Goal: Task Accomplishment & Management: Manage account settings

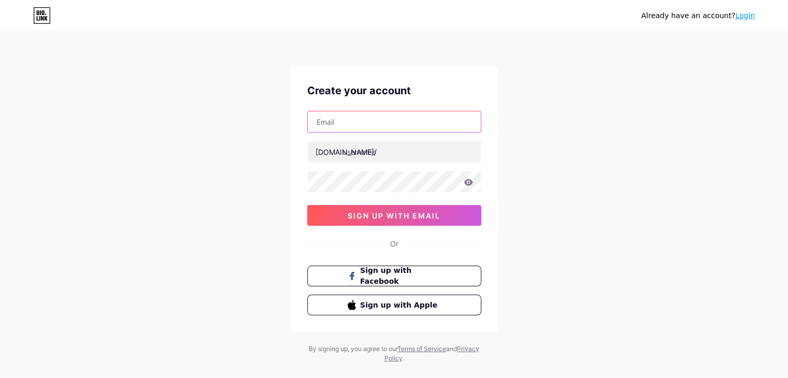
click at [339, 120] on input "text" at bounding box center [394, 121] width 173 height 21
type input "erickbiaziniimoveis@gmail.com"
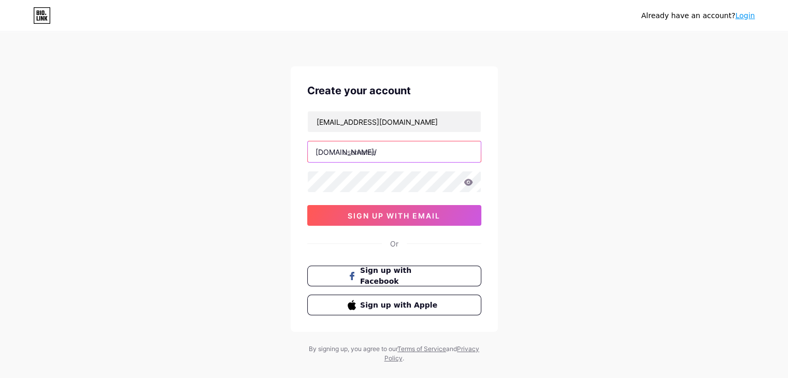
click at [400, 151] on input "text" at bounding box center [394, 151] width 173 height 21
type input "erickbiazini"
click at [469, 181] on icon at bounding box center [468, 182] width 9 height 7
click at [467, 182] on icon at bounding box center [468, 182] width 9 height 7
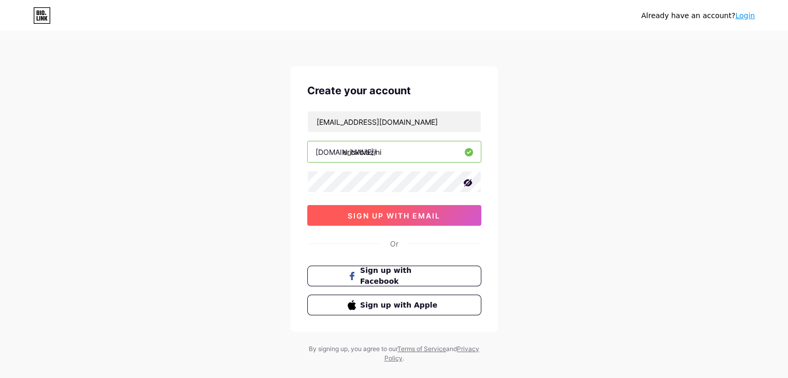
click at [375, 220] on button "sign up with email" at bounding box center [394, 215] width 174 height 21
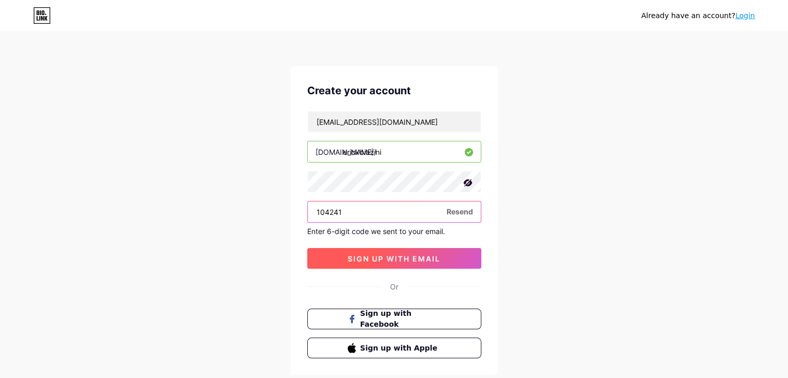
type input "104241"
click at [383, 254] on span "sign up with email" at bounding box center [394, 258] width 93 height 9
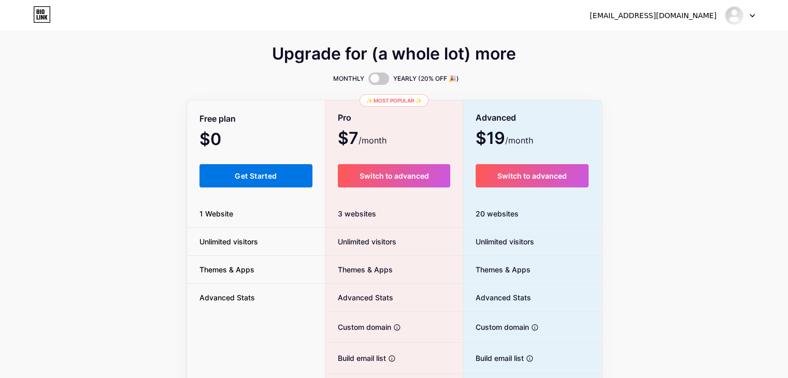
click at [222, 172] on button "Get Started" at bounding box center [257, 175] width 114 height 23
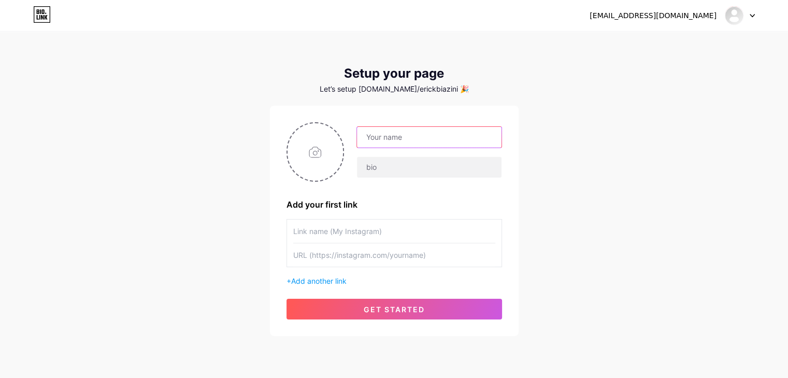
click at [396, 141] on input "text" at bounding box center [429, 137] width 144 height 21
type input "[PERSON_NAME]"
click at [390, 169] on input "text" at bounding box center [429, 167] width 144 height 21
type input "[PERSON_NAME]"
click at [408, 187] on div "Erick Biazini Erick Biazini Add your first link + Add another link get started" at bounding box center [395, 220] width 216 height 197
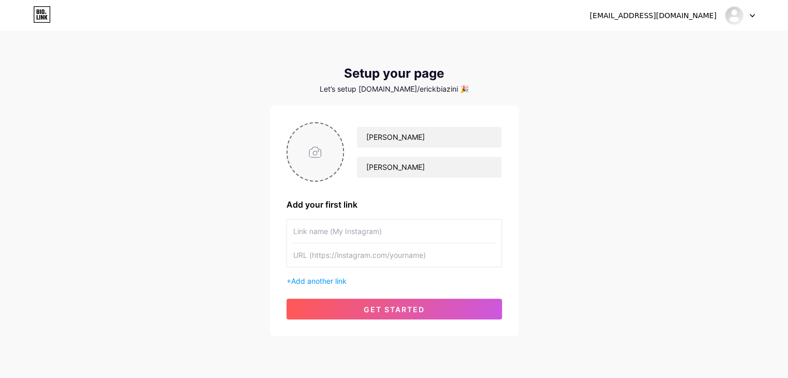
click at [314, 156] on input "file" at bounding box center [316, 152] width 56 height 58
type input "C:\fakepath\Foto perfil Erick .jpg"
click at [355, 229] on input "text" at bounding box center [394, 231] width 202 height 23
click at [371, 256] on input "text" at bounding box center [394, 255] width 202 height 23
paste input "[URL][DOMAIN_NAME]"
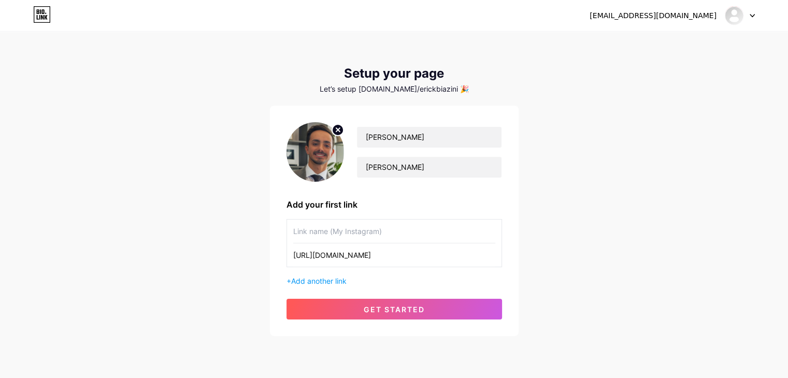
type input "[URL][DOMAIN_NAME]"
click at [307, 227] on input "text" at bounding box center [394, 231] width 202 height 23
type input "Instagram"
click at [310, 277] on span "Add another link" at bounding box center [318, 281] width 55 height 9
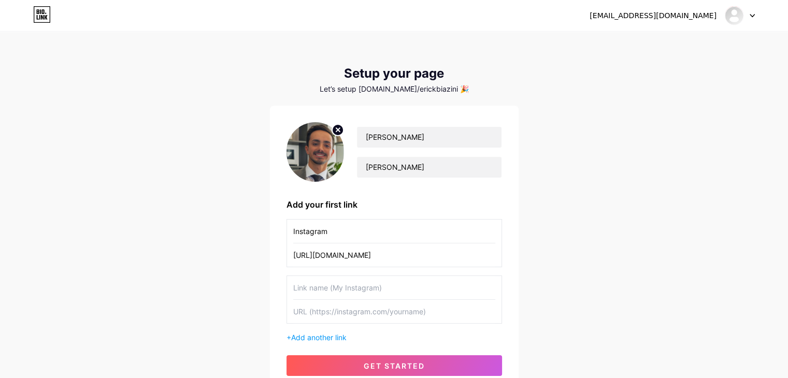
click at [325, 309] on input "text" at bounding box center [394, 311] width 202 height 23
paste input "[URL][DOMAIN_NAME][PERSON_NAME]"
type input "[URL][DOMAIN_NAME][PERSON_NAME]"
click at [323, 287] on input "text" at bounding box center [394, 287] width 202 height 23
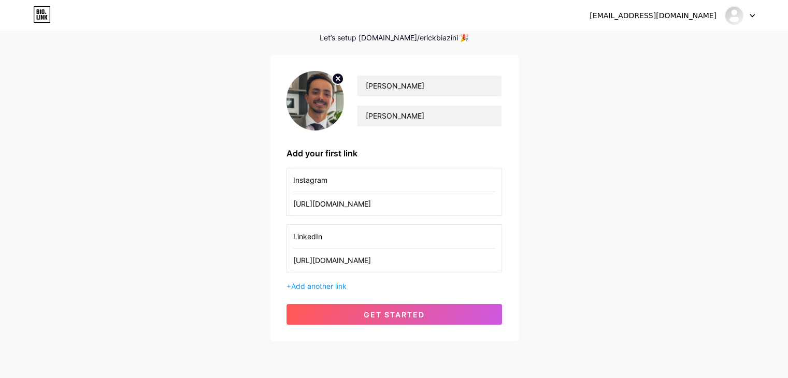
scroll to position [52, 0]
type input "LinkedIn"
click at [331, 285] on span "Add another link" at bounding box center [318, 285] width 55 height 9
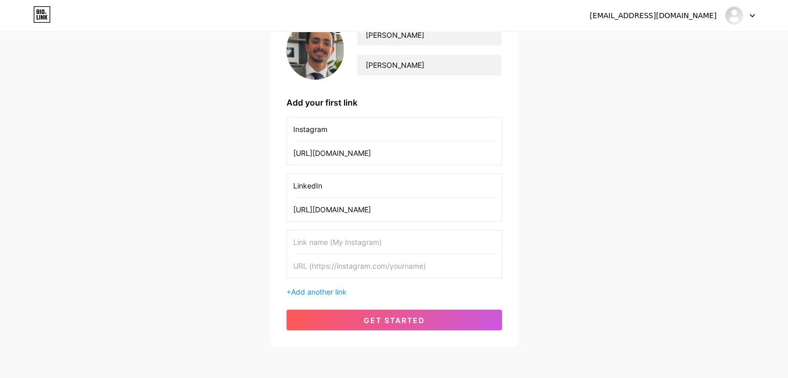
scroll to position [104, 0]
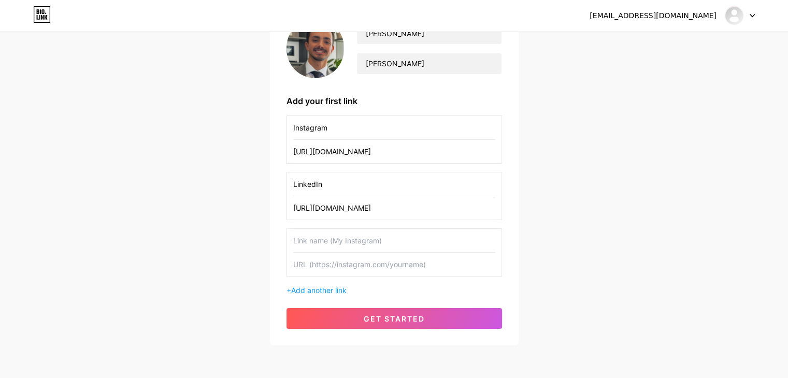
click at [321, 270] on input "text" at bounding box center [394, 264] width 202 height 23
paste input "[URL][DOMAIN_NAME]"
type input "[URL][DOMAIN_NAME]"
click at [316, 246] on input "text" at bounding box center [394, 240] width 202 height 23
type input "TikTok"
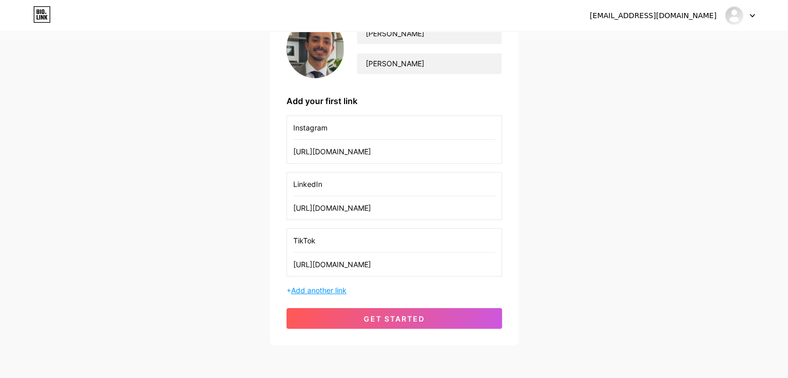
click at [337, 293] on span "Add another link" at bounding box center [318, 290] width 55 height 9
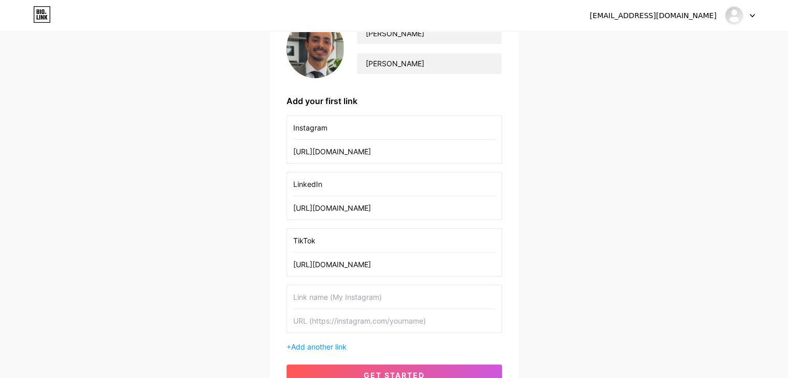
click at [372, 324] on input "text" at bounding box center [394, 320] width 202 height 23
paste input "[URL][DOMAIN_NAME]"
type input "[URL][DOMAIN_NAME]"
click at [361, 297] on input "text" at bounding box center [394, 297] width 202 height 23
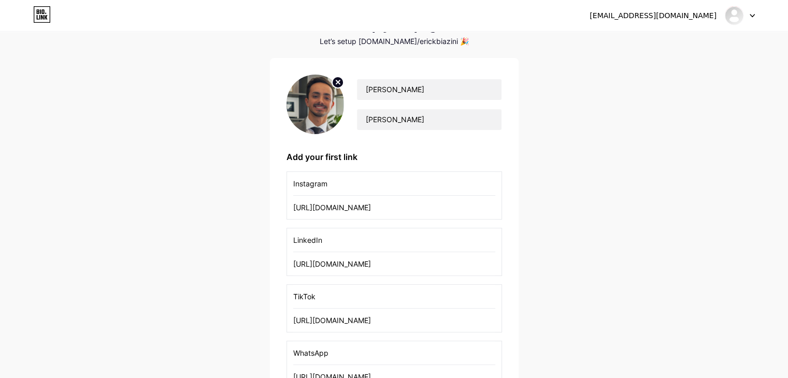
scroll to position [46, 0]
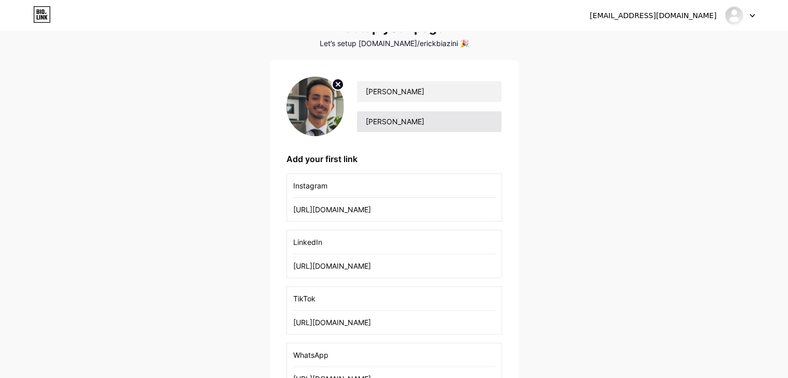
type input "WhatsApp"
click at [413, 112] on input "[PERSON_NAME]" at bounding box center [429, 121] width 144 height 21
type input "E"
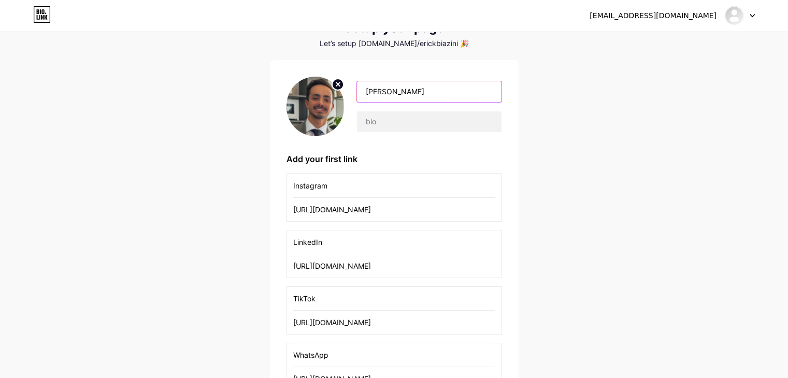
click at [460, 84] on input "[PERSON_NAME]" at bounding box center [429, 91] width 144 height 21
type input "E"
type input "[PERSON_NAME]"
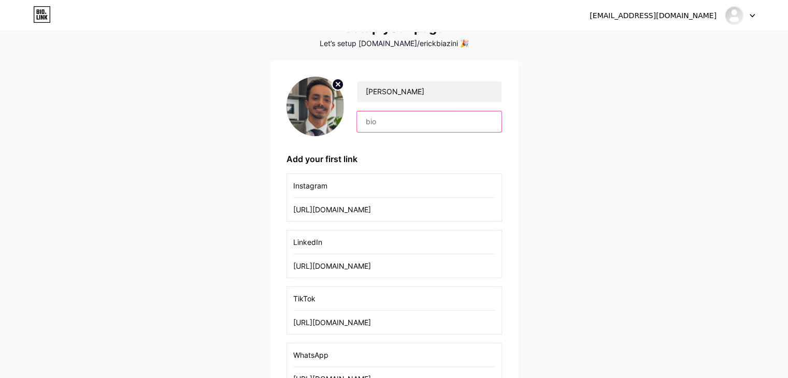
click at [413, 128] on input "text" at bounding box center [429, 121] width 144 height 21
click at [365, 117] on input "Biazini Imóveis" at bounding box center [429, 121] width 144 height 21
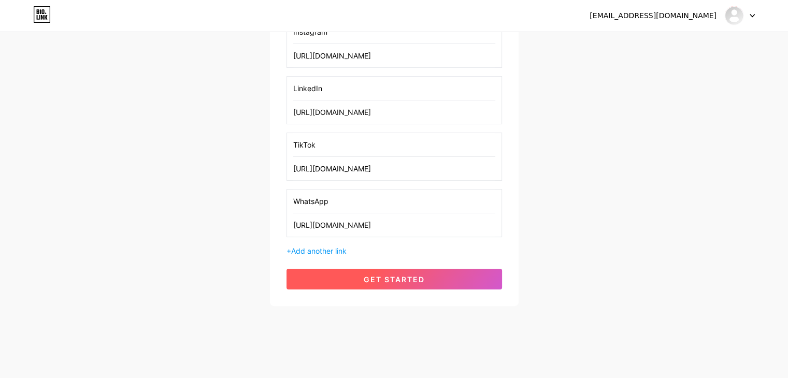
scroll to position [201, 0]
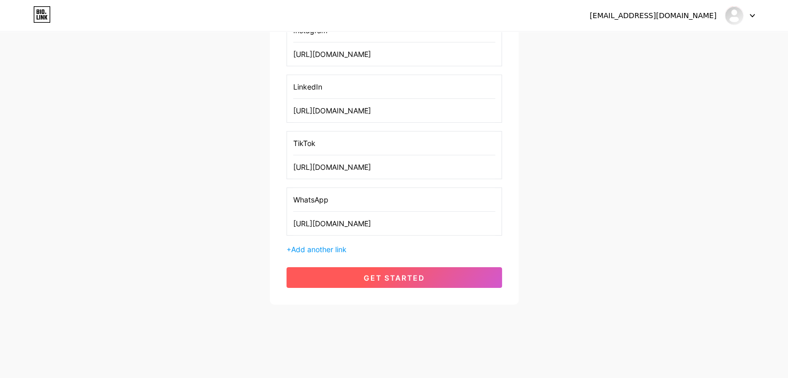
type input "Sócio proprietário | Biazini Imóveis"
click at [400, 279] on span "get started" at bounding box center [394, 278] width 61 height 9
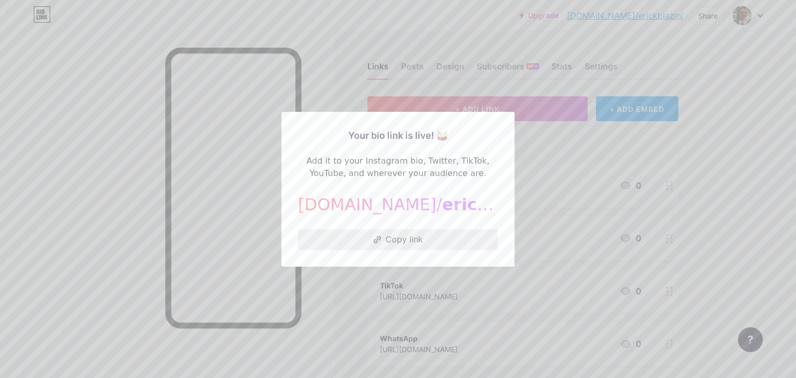
click at [402, 237] on button "Copy link" at bounding box center [398, 240] width 200 height 21
click at [748, 127] on div at bounding box center [398, 189] width 796 height 378
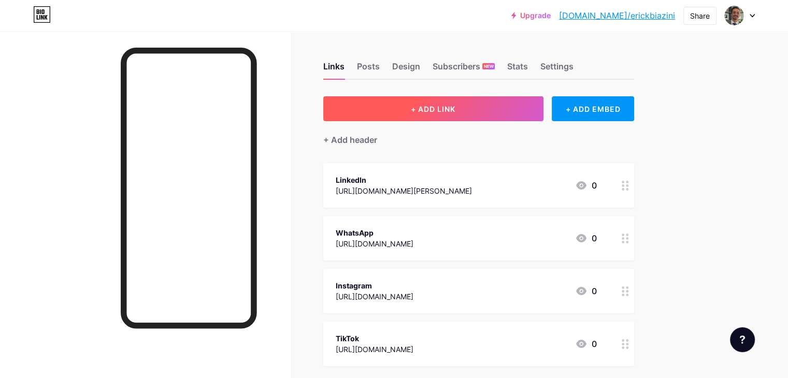
click at [456, 109] on span "+ ADD LINK" at bounding box center [433, 109] width 45 height 9
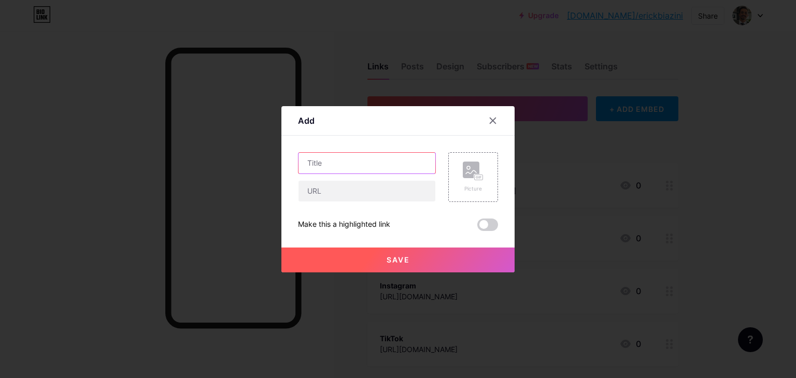
click at [330, 165] on input "text" at bounding box center [367, 163] width 137 height 21
type input "Biazini Imóveis"
click at [367, 190] on input "text" at bounding box center [367, 191] width 137 height 21
paste input "[URL][DOMAIN_NAME]"
type input "[URL][DOMAIN_NAME]"
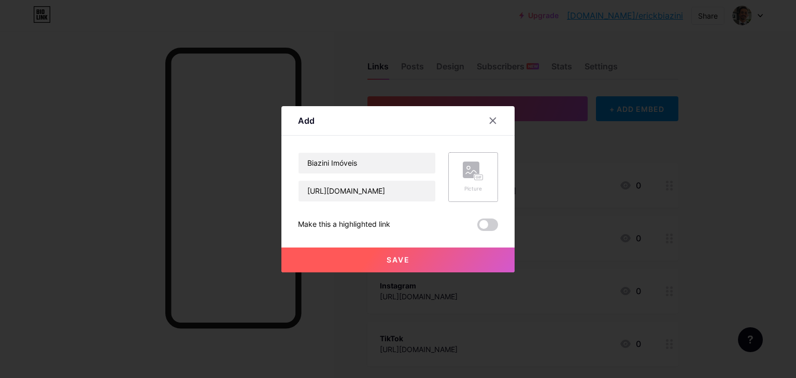
click at [463, 177] on rect at bounding box center [471, 170] width 17 height 17
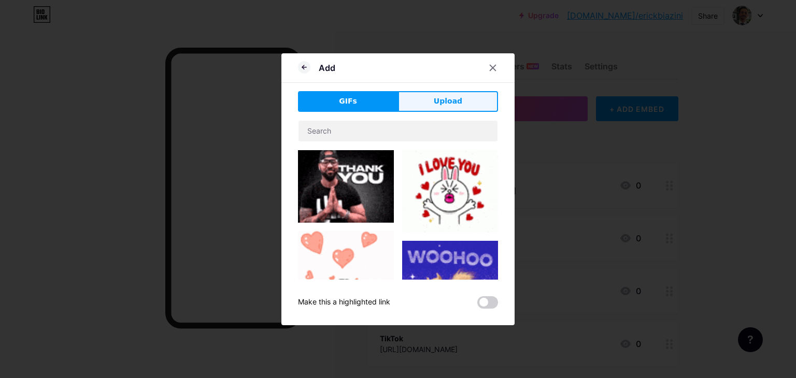
click at [458, 96] on button "Upload" at bounding box center [448, 101] width 100 height 21
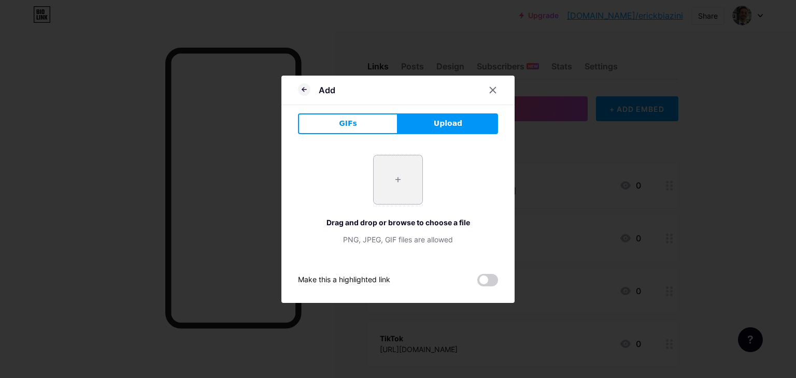
click at [395, 180] on input "file" at bounding box center [398, 179] width 49 height 49
type input "C:\fakepath\logo.jpg"
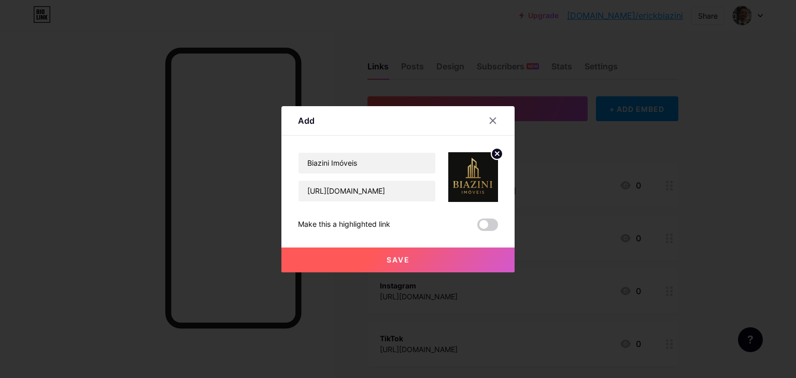
click at [407, 255] on button "Save" at bounding box center [397, 260] width 233 height 25
